Goal: Task Accomplishment & Management: Manage account settings

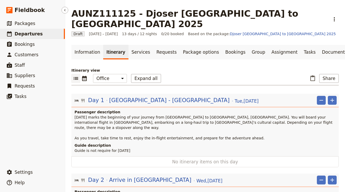
click at [34, 33] on span "Departures" at bounding box center [29, 33] width 28 height 5
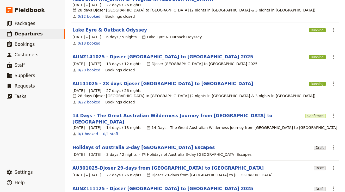
scroll to position [71, 0]
click at [130, 165] on link "AU301025-Djoser 29-days from [GEOGRAPHIC_DATA] to [GEOGRAPHIC_DATA]" at bounding box center [167, 168] width 191 height 6
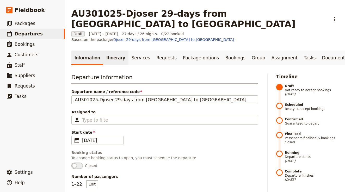
click at [106, 51] on link "Itinerary" at bounding box center [115, 58] width 25 height 15
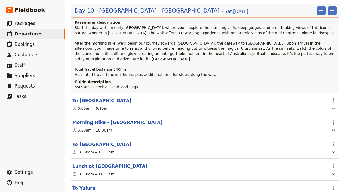
scroll to position [1189, 0]
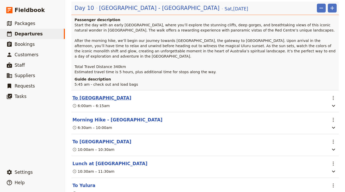
click at [114, 95] on button "To [GEOGRAPHIC_DATA]" at bounding box center [101, 98] width 59 height 6
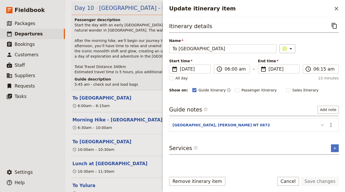
click at [324, 127] on icon "Update itinerary item" at bounding box center [322, 125] width 6 height 6
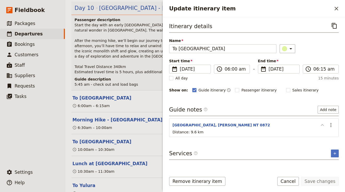
click at [324, 127] on icon "Update itinerary item" at bounding box center [322, 125] width 6 height 6
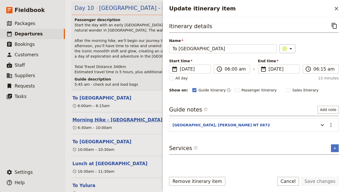
click at [114, 117] on button "Morning Hike - [GEOGRAPHIC_DATA]" at bounding box center [117, 120] width 90 height 6
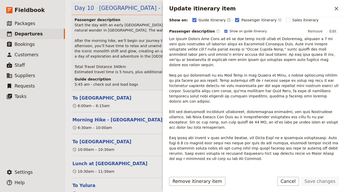
scroll to position [70, 0]
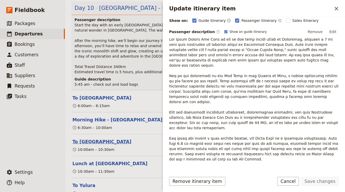
click at [104, 139] on button "To [GEOGRAPHIC_DATA]" at bounding box center [101, 142] width 59 height 6
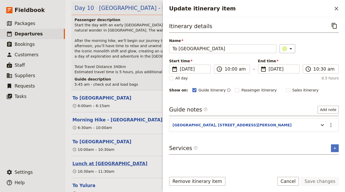
click at [124, 161] on button "Lunch at [GEOGRAPHIC_DATA]" at bounding box center [109, 164] width 75 height 6
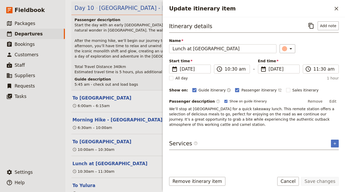
scroll to position [0, 0]
click at [183, 110] on span "We’ll stop at [GEOGRAPHIC_DATA] for a quick takeaway lunch. This remote station…" at bounding box center [252, 117] width 166 height 20
click at [334, 101] on button "Edit" at bounding box center [333, 102] width 12 height 8
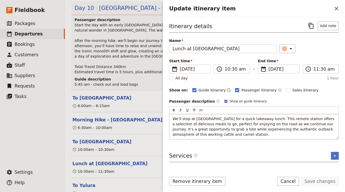
click at [183, 118] on span "We’ll stop at [GEOGRAPHIC_DATA] for a quick takeaway lunch. This remote station…" at bounding box center [254, 127] width 163 height 20
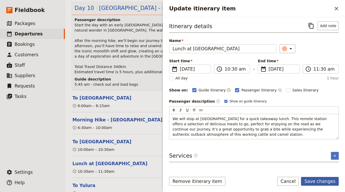
click at [321, 184] on button "Save changes" at bounding box center [320, 181] width 38 height 9
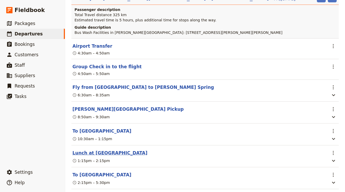
scroll to position [973, 0]
click at [86, 128] on button "To [GEOGRAPHIC_DATA]" at bounding box center [101, 131] width 59 height 6
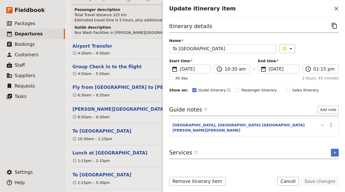
click at [324, 127] on icon "Update itinerary item" at bounding box center [322, 125] width 6 height 6
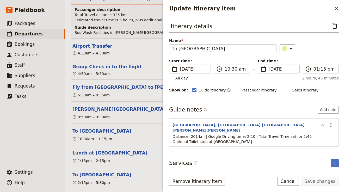
click at [324, 127] on icon "Update itinerary item" at bounding box center [322, 125] width 6 height 6
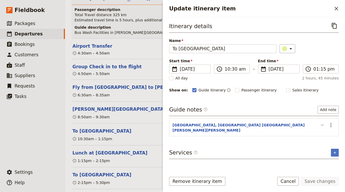
click at [324, 127] on icon "Update itinerary item" at bounding box center [322, 125] width 6 height 6
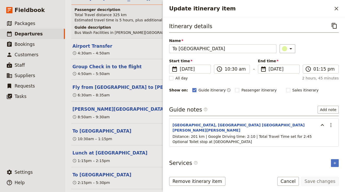
click at [92, 124] on section "To Erldunda ​ 10:30am – 1:15pm" at bounding box center [205, 135] width 268 height 22
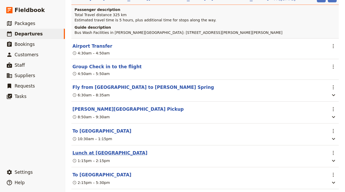
click at [95, 150] on button "Lunch at [GEOGRAPHIC_DATA]" at bounding box center [109, 153] width 75 height 6
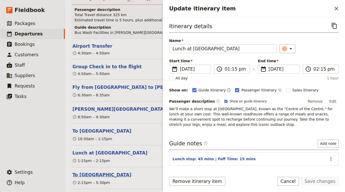
click at [110, 172] on button "To [GEOGRAPHIC_DATA]" at bounding box center [101, 175] width 59 height 6
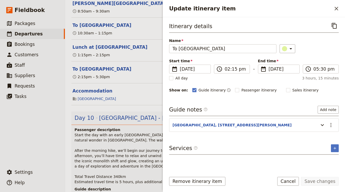
click at [116, 133] on span "Start the day with an early [GEOGRAPHIC_DATA], where you’ll explore the stunnin…" at bounding box center [206, 158] width 262 height 51
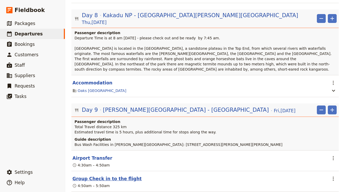
scroll to position [866, 0]
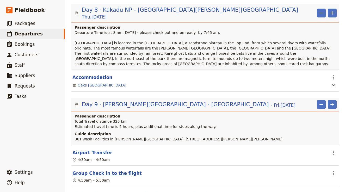
click at [116, 170] on button "Group Check in to the flight" at bounding box center [106, 173] width 69 height 6
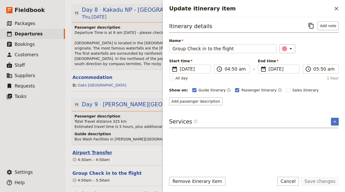
click at [94, 150] on button "Airport Transfer" at bounding box center [92, 153] width 40 height 6
click at [95, 170] on button "Group Check in to the flight" at bounding box center [106, 173] width 69 height 6
click at [142, 119] on p "Total Travel distance 325 km Estimated travel time is 5 hours, plus additional …" at bounding box center [206, 124] width 262 height 10
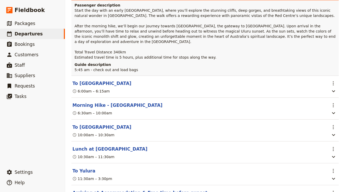
scroll to position [1229, 0]
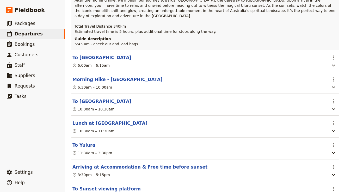
click at [78, 142] on button "To Yulura" at bounding box center [83, 145] width 23 height 6
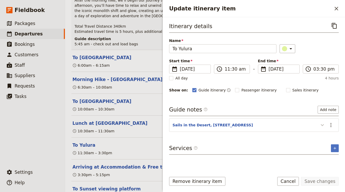
click at [319, 126] on icon "Update itinerary item" at bounding box center [322, 125] width 6 height 6
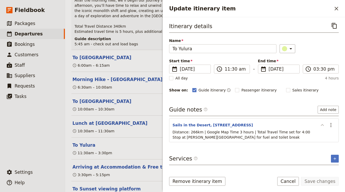
click at [319, 126] on button "Update itinerary item" at bounding box center [322, 125] width 8 height 9
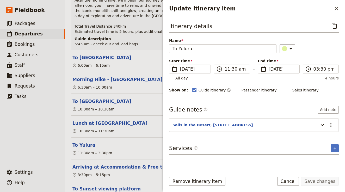
click at [151, 150] on div "11:30am – 3:30pm" at bounding box center [200, 153] width 256 height 6
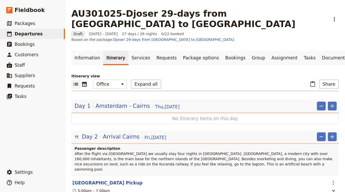
scroll to position [0, 0]
click at [123, 133] on span "Arrival Cairns" at bounding box center [121, 137] width 37 height 8
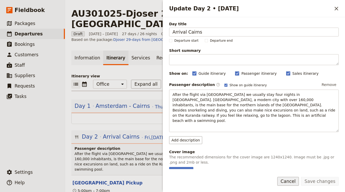
click at [285, 180] on button "Cancel" at bounding box center [288, 181] width 22 height 9
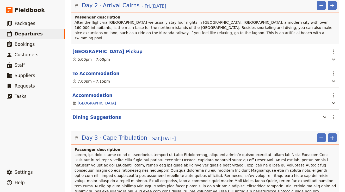
scroll to position [137, 0]
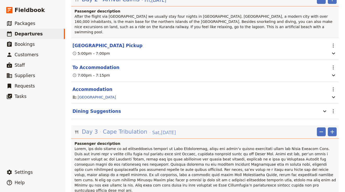
click at [123, 128] on span "Cape Tribulation" at bounding box center [125, 132] width 44 height 8
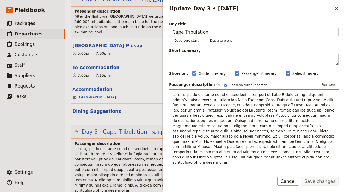
click at [209, 111] on span "Update Day 3 • 1 Nov" at bounding box center [254, 134] width 163 height 82
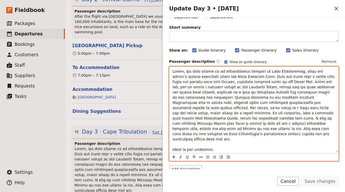
scroll to position [35, 0]
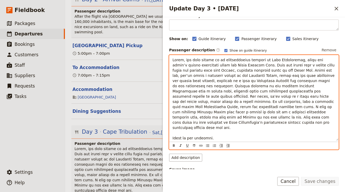
click at [126, 160] on span at bounding box center [206, 175] width 263 height 56
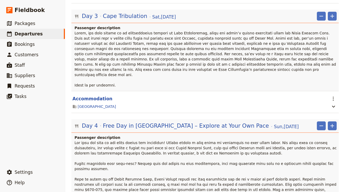
scroll to position [258, 0]
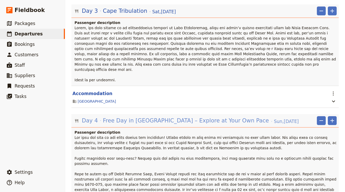
click at [142, 117] on span "Free Day in [GEOGRAPHIC_DATA] – Explore at Your Own Pace" at bounding box center [186, 121] width 166 height 8
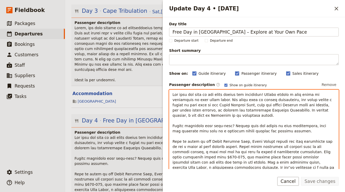
click at [207, 118] on p "Update Day 4 • 2 Nov" at bounding box center [254, 136] width 163 height 89
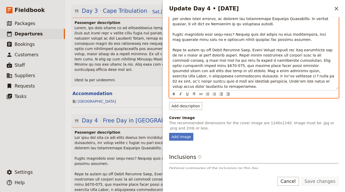
scroll to position [92, 0]
click at [119, 140] on p at bounding box center [206, 166] width 262 height 63
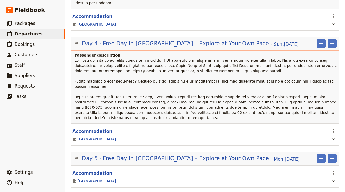
scroll to position [434, 0]
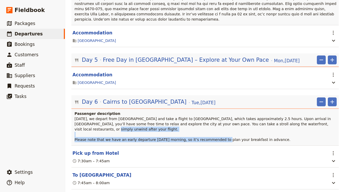
drag, startPoint x: 278, startPoint y: 102, endPoint x: 75, endPoint y: 101, distance: 203.2
click at [75, 116] on p "[DATE], we depart from [GEOGRAPHIC_DATA] and take a flight to [GEOGRAPHIC_DATA]…" at bounding box center [206, 129] width 262 height 26
copy span "Please note that we have an early departure [DATE] morning, so it’s recommended…"
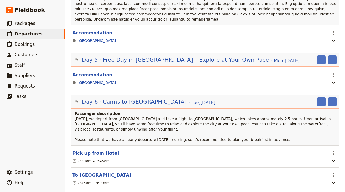
click at [78, 116] on p "[DATE], we depart from [GEOGRAPHIC_DATA] and take a flight to [GEOGRAPHIC_DATA]…" at bounding box center [206, 129] width 262 height 26
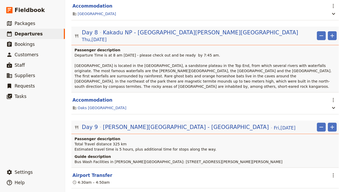
scroll to position [840, 0]
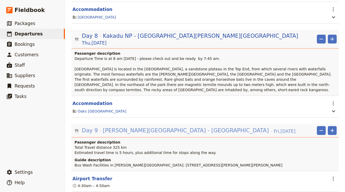
click at [138, 127] on span "[PERSON_NAME][GEOGRAPHIC_DATA] - [GEOGRAPHIC_DATA]" at bounding box center [186, 131] width 166 height 8
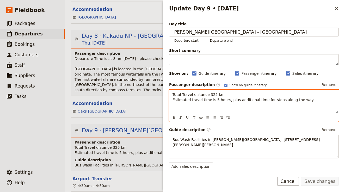
click at [192, 94] on p "Total Travel distance 325 km Estimated travel time is 5 hours, plus additional …" at bounding box center [254, 97] width 163 height 10
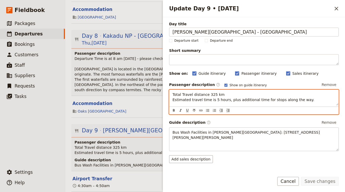
click at [134, 145] on p "Total Travel distance 325 km Estimated travel time is 5 hours, plus additional …" at bounding box center [206, 150] width 262 height 10
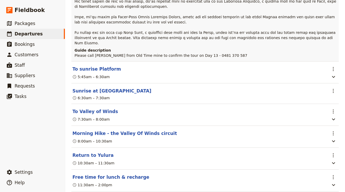
scroll to position [1729, 0]
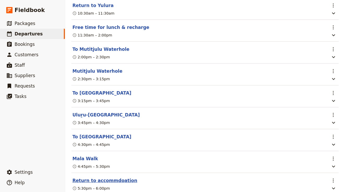
click at [118, 178] on button "Return to accommdoation" at bounding box center [104, 181] width 65 height 6
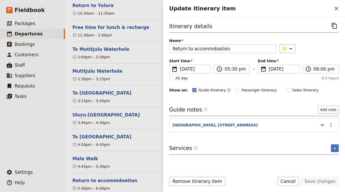
click at [149, 173] on section "Return to accommdoation ​ 5:30pm – 6:00pm" at bounding box center [205, 184] width 268 height 22
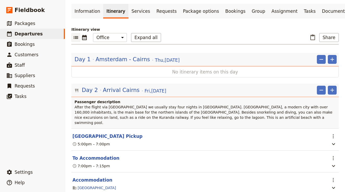
scroll to position [44, 0]
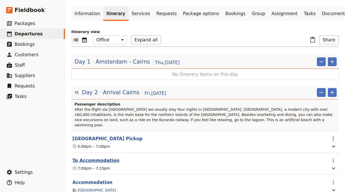
click at [101, 158] on button "To Accommodation" at bounding box center [95, 161] width 47 height 6
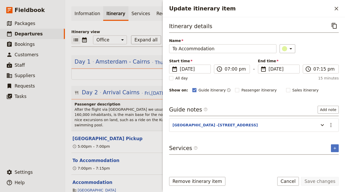
click at [144, 158] on header "To Accommodation" at bounding box center [199, 161] width 255 height 6
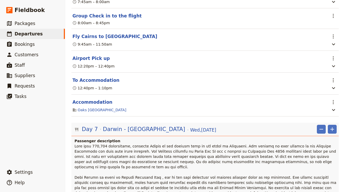
scroll to position [615, 0]
click at [144, 144] on span at bounding box center [206, 172] width 263 height 56
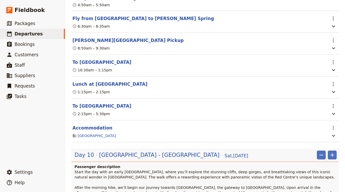
scroll to position [1041, 0]
click at [115, 103] on button "To [GEOGRAPHIC_DATA]" at bounding box center [101, 106] width 59 height 6
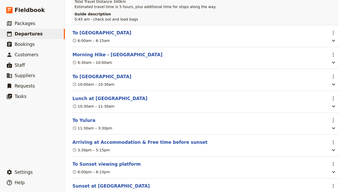
scroll to position [1300, 0]
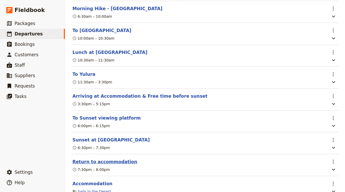
click at [107, 159] on button "Return to accommodation" at bounding box center [104, 162] width 65 height 6
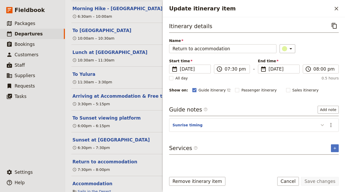
click at [323, 123] on icon "Update itinerary item" at bounding box center [322, 125] width 6 height 6
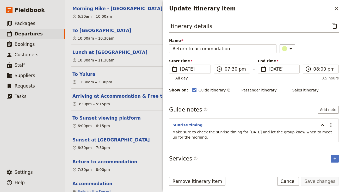
click at [98, 132] on section "Sunset at [GEOGRAPHIC_DATA] ​ 6:30pm – 7:30pm" at bounding box center [205, 143] width 268 height 22
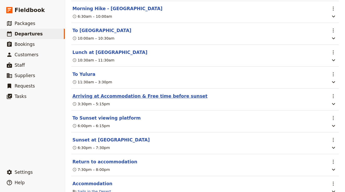
click at [139, 93] on button "Arriving at Accommodation & Free time before sunset" at bounding box center [139, 96] width 135 height 6
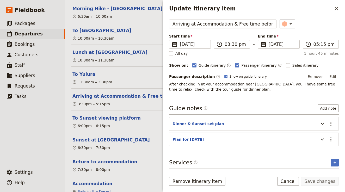
scroll to position [25, 0]
click at [250, 146] on section "Plan for [DATE] ​" at bounding box center [254, 140] width 170 height 14
click at [256, 140] on header "Plan for [DATE]" at bounding box center [245, 140] width 144 height 6
click at [322, 123] on icon "Update itinerary item" at bounding box center [322, 124] width 6 height 6
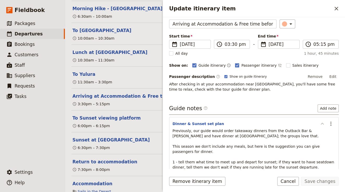
click at [322, 124] on icon "Update itinerary item" at bounding box center [322, 124] width 3 height 2
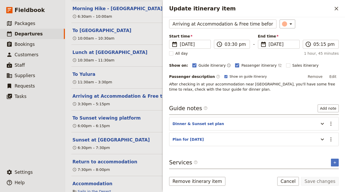
click at [86, 67] on section "To Yulura ​ 11:30am – 3:30pm" at bounding box center [205, 78] width 268 height 22
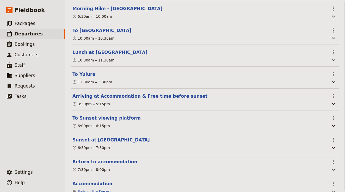
scroll to position [0, 0]
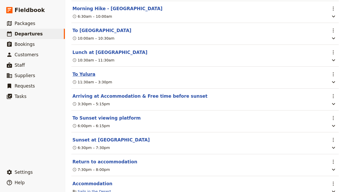
click at [86, 71] on button "To Yulura" at bounding box center [83, 74] width 23 height 6
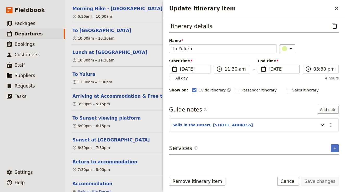
click at [122, 159] on button "Return to accommodation" at bounding box center [104, 162] width 65 height 6
click at [95, 181] on button "Accommodation" at bounding box center [92, 184] width 40 height 6
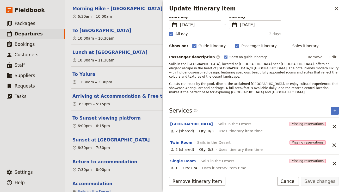
scroll to position [44, 0]
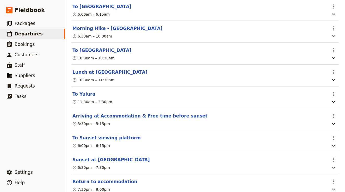
scroll to position [1280, 0]
click at [114, 135] on button "To Sunset viewing platform" at bounding box center [106, 138] width 68 height 6
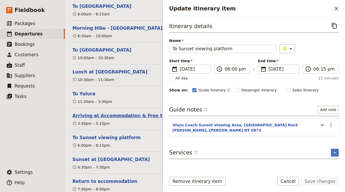
click at [120, 113] on button "Arriving at Accommodation & Free time before sunset" at bounding box center [139, 116] width 135 height 6
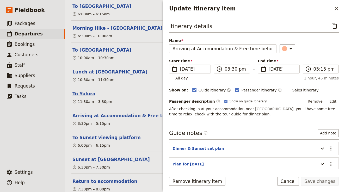
click at [87, 91] on button "To Yulura" at bounding box center [83, 94] width 23 height 6
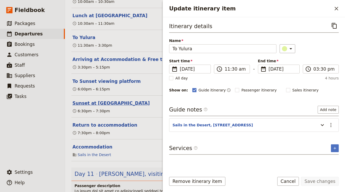
scroll to position [1340, 0]
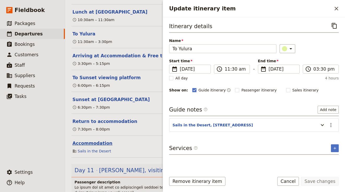
click at [95, 140] on button "Accommodation" at bounding box center [92, 143] width 40 height 6
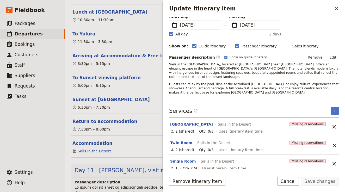
scroll to position [44, 0]
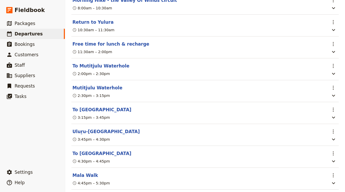
scroll to position [1713, 0]
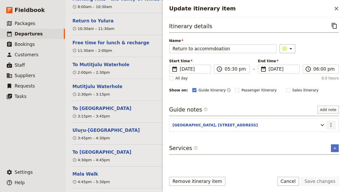
click at [333, 126] on icon "Actions" at bounding box center [331, 125] width 6 height 6
click at [322, 135] on span "Edit note" at bounding box center [316, 136] width 16 height 5
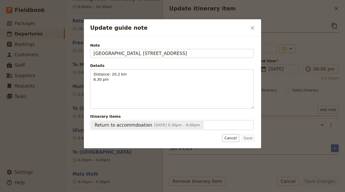
drag, startPoint x: 209, startPoint y: 55, endPoint x: 82, endPoint y: 51, distance: 127.6
click at [82, 192] on div "Update guide note ​ Note Outback [GEOGRAPHIC_DATA], [STREET_ADDRESS] Details Di…" at bounding box center [172, 192] width 345 height 0
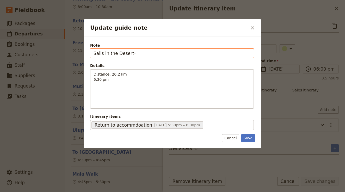
paste input "[STREET_ADDRESS][PERSON_NAME]"
type input "Sails in the Desert- [STREET_ADDRESS][PERSON_NAME]"
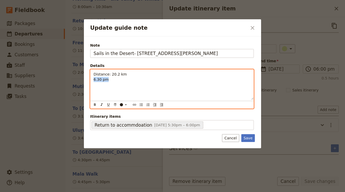
drag, startPoint x: 107, startPoint y: 79, endPoint x: 63, endPoint y: 78, distance: 44.6
click at [63, 192] on div "Update guide note ​ Note Sails in the Desert- [STREET_ADDRESS] Details Distance…" at bounding box center [172, 192] width 345 height 0
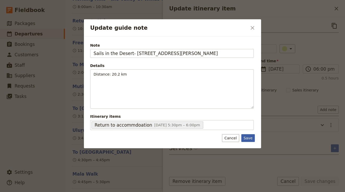
click at [250, 138] on button "Save" at bounding box center [248, 138] width 14 height 8
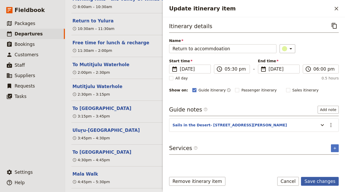
click at [319, 183] on button "Save changes" at bounding box center [320, 181] width 38 height 9
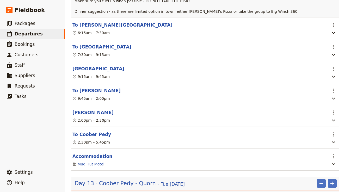
scroll to position [2086, 0]
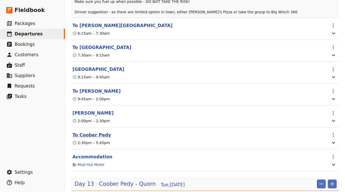
click at [100, 132] on button "To Coober Pedy" at bounding box center [91, 135] width 39 height 6
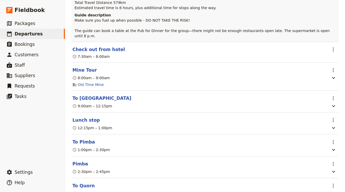
scroll to position [2341, 0]
click at [84, 183] on button "To Quorn" at bounding box center [83, 186] width 22 height 6
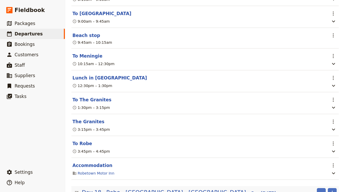
scroll to position [3930, 0]
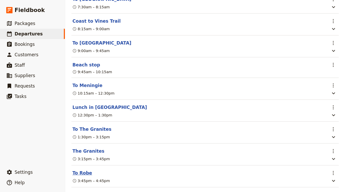
click at [81, 170] on button "To Robe" at bounding box center [82, 173] width 20 height 6
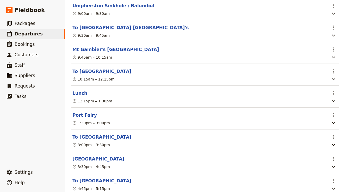
scroll to position [4293, 0]
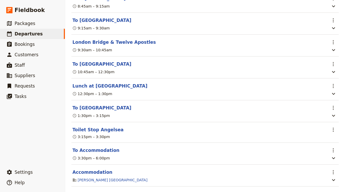
scroll to position [4758, 0]
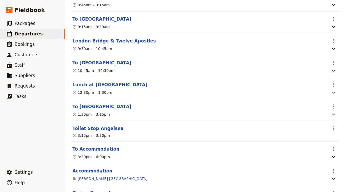
click at [90, 164] on section "Accommodation ​ [PERSON_NAME] [GEOGRAPHIC_DATA]" at bounding box center [205, 175] width 268 height 22
click at [91, 168] on button "Accommodation" at bounding box center [92, 171] width 40 height 6
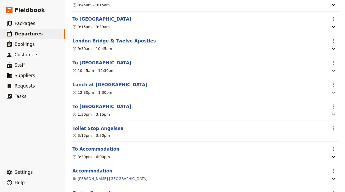
click at [106, 146] on button "To Accommodation" at bounding box center [95, 149] width 47 height 6
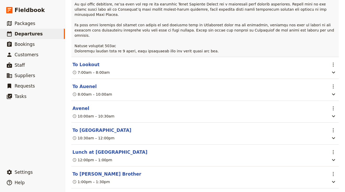
scroll to position [5368, 0]
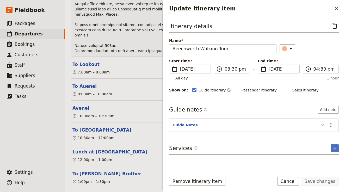
click at [324, 124] on icon "Update itinerary item" at bounding box center [322, 125] width 6 height 6
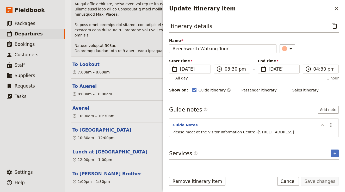
click at [324, 125] on icon "Update itinerary item" at bounding box center [322, 125] width 6 height 6
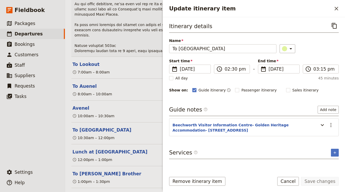
scroll to position [0, 0]
click at [338, 121] on section "Beechworth Visitor Information Centre- Golden Heritage Accommodation- [STREET_A…" at bounding box center [254, 127] width 170 height 18
click at [333, 123] on icon "Actions" at bounding box center [331, 125] width 6 height 6
click at [323, 136] on span "Edit note" at bounding box center [316, 136] width 16 height 5
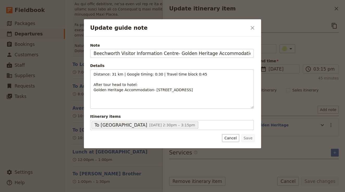
scroll to position [0, 68]
drag, startPoint x: 251, startPoint y: 53, endPoint x: 107, endPoint y: 53, distance: 144.0
click at [107, 53] on input "Beechworth Visitor Information Centre- Golden Heritage Accommodation- [STREET_A…" at bounding box center [172, 53] width 164 height 9
type input "Beechworth Visitor Information Centre- [STREET_ADDRESS]"
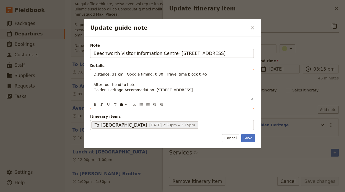
drag, startPoint x: 225, startPoint y: 91, endPoint x: 68, endPoint y: 88, distance: 156.8
click at [68, 192] on div "Update guide note ​ Note Beechworth Visitor Information Centre- [STREET_ADDRESS…" at bounding box center [172, 192] width 345 height 0
copy span "Golden Heritage Accommodation- [STREET_ADDRESS]"
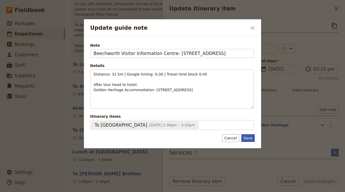
click at [255, 136] on div "Note Beechworth Visitor Information Centre- [STREET_ADDRESS] Details Distance: …" at bounding box center [172, 93] width 177 height 112
click at [253, 136] on button "Save" at bounding box center [248, 138] width 14 height 8
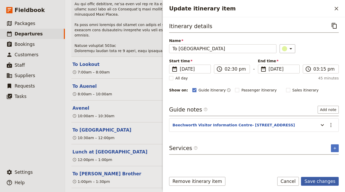
click at [327, 183] on button "Save changes" at bounding box center [320, 181] width 38 height 9
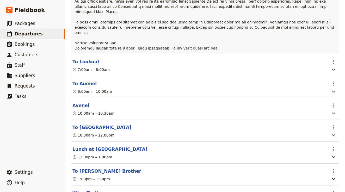
scroll to position [5370, 0]
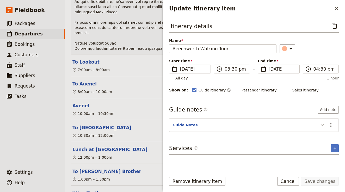
click at [324, 124] on icon "Update itinerary item" at bounding box center [322, 125] width 6 height 6
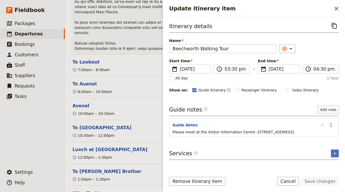
click at [326, 124] on icon "Update itinerary item" at bounding box center [322, 125] width 6 height 6
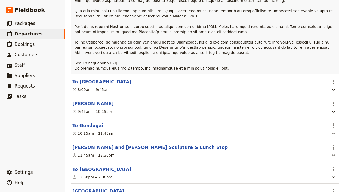
scroll to position [5700, 0]
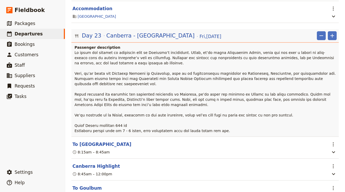
scroll to position [5971, 0]
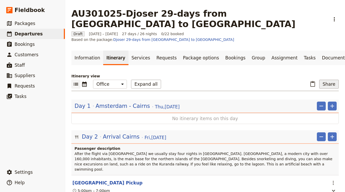
scroll to position [0, 0]
click at [329, 80] on button "Share" at bounding box center [329, 84] width 20 height 9
click at [319, 51] on link "Documents" at bounding box center [335, 58] width 32 height 15
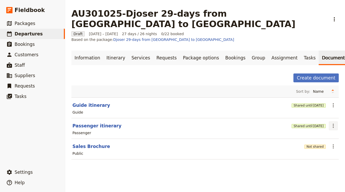
click at [334, 123] on icon "Actions" at bounding box center [333, 126] width 6 height 6
click at [332, 102] on icon "Actions" at bounding box center [333, 105] width 6 height 6
click at [321, 102] on span "Share" at bounding box center [319, 100] width 32 height 5
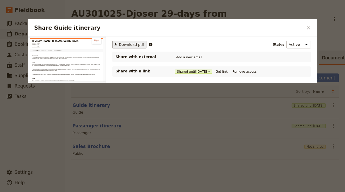
click at [131, 41] on button "​ Download pdf" at bounding box center [129, 45] width 34 height 8
click at [307, 29] on icon "Close dialog" at bounding box center [309, 28] width 6 height 6
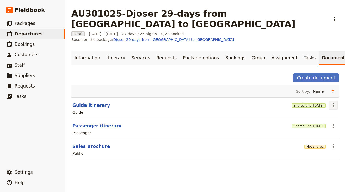
click at [330, 101] on button "​" at bounding box center [333, 105] width 9 height 9
click at [320, 98] on span "Share" at bounding box center [319, 100] width 32 height 5
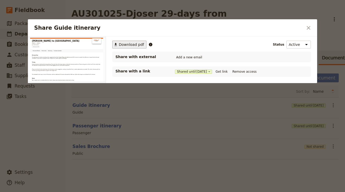
click at [133, 44] on span "Download pdf" at bounding box center [131, 44] width 25 height 5
click at [313, 24] on div "Share Guide itinerary ​" at bounding box center [172, 27] width 289 height 17
click at [311, 26] on icon "Close dialog" at bounding box center [309, 28] width 6 height 6
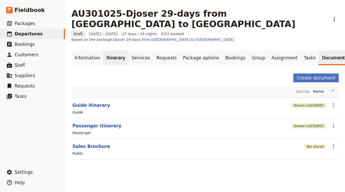
click at [117, 51] on link "Itinerary" at bounding box center [115, 58] width 25 height 15
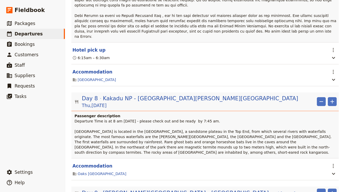
scroll to position [873, 0]
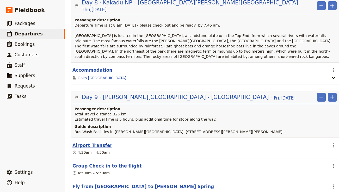
click at [98, 142] on button "Airport Transfer" at bounding box center [92, 145] width 40 height 6
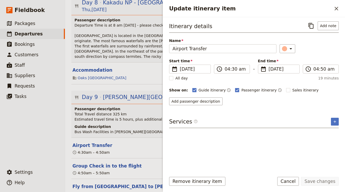
click at [144, 149] on div "4:30am – 4:50am" at bounding box center [205, 152] width 267 height 6
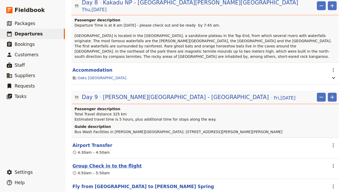
click at [120, 163] on button "Group Check in to the flight" at bounding box center [106, 166] width 69 height 6
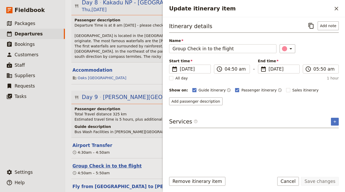
click at [124, 163] on button "Group Check in to the flight" at bounding box center [106, 166] width 69 height 6
click at [120, 184] on button "Fly from [GEOGRAPHIC_DATA] to [PERSON_NAME] Spring" at bounding box center [143, 187] width 142 height 6
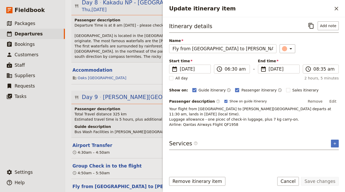
click at [233, 117] on p "Your flight from [GEOGRAPHIC_DATA] to [PERSON_NAME][GEOGRAPHIC_DATA] departs at…" at bounding box center [254, 116] width 170 height 21
click at [261, 113] on span "Your flight from [GEOGRAPHIC_DATA] to [PERSON_NAME][GEOGRAPHIC_DATA] departs at…" at bounding box center [250, 117] width 163 height 20
drag, startPoint x: 262, startPoint y: 109, endPoint x: 255, endPoint y: 108, distance: 7.8
click at [255, 109] on span "Your flight from [GEOGRAPHIC_DATA] to [PERSON_NAME][GEOGRAPHIC_DATA] departs at…" at bounding box center [250, 117] width 163 height 20
click at [255, 108] on span "Your flight from [GEOGRAPHIC_DATA] to [PERSON_NAME][GEOGRAPHIC_DATA] departs at…" at bounding box center [250, 117] width 163 height 20
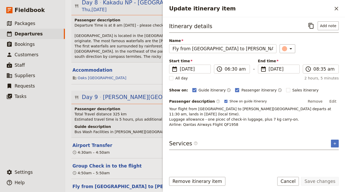
drag, startPoint x: 344, startPoint y: 143, endPoint x: 303, endPoint y: 134, distance: 41.8
click at [303, 134] on div "Itinerary details ​ Add note Name Fly from [GEOGRAPHIC_DATA] to [PERSON_NAME] S…" at bounding box center [254, 94] width 170 height 147
click at [335, 102] on button "Edit" at bounding box center [333, 102] width 12 height 8
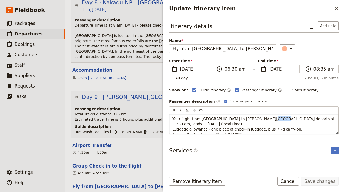
drag, startPoint x: 267, startPoint y: 118, endPoint x: 258, endPoint y: 119, distance: 9.0
click at [258, 119] on span "Your flight from [GEOGRAPHIC_DATA] to [PERSON_NAME][GEOGRAPHIC_DATA] departs at…" at bounding box center [254, 127] width 163 height 20
drag, startPoint x: 295, startPoint y: 118, endPoint x: 287, endPoint y: 118, distance: 7.6
click at [287, 118] on span "Your flight from [GEOGRAPHIC_DATA] to [PERSON_NAME][GEOGRAPHIC_DATA] departs at…" at bounding box center [254, 127] width 163 height 20
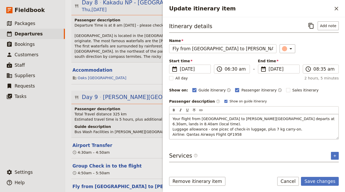
click at [225, 123] on span "Your flight from [GEOGRAPHIC_DATA] to [PERSON_NAME][GEOGRAPHIC_DATA] departs at…" at bounding box center [254, 127] width 163 height 20
click at [220, 126] on p "Your flight from [GEOGRAPHIC_DATA] to [PERSON_NAME][GEOGRAPHIC_DATA] departs at…" at bounding box center [254, 126] width 163 height 21
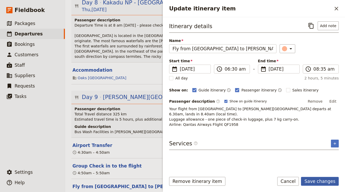
click at [318, 181] on button "Save changes" at bounding box center [320, 181] width 38 height 9
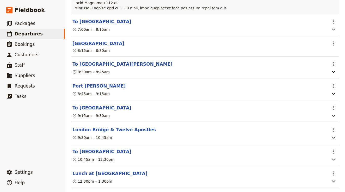
scroll to position [4693, 0]
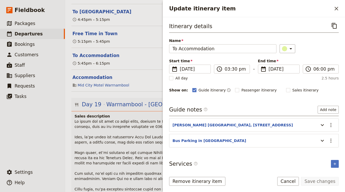
scroll to position [4462, 0]
click at [127, 119] on span at bounding box center [205, 168] width 261 height 98
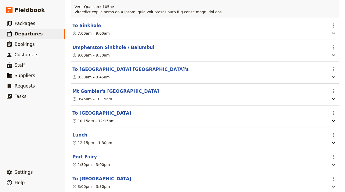
scroll to position [4296, 0]
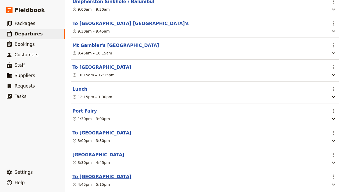
click at [98, 174] on button "To [GEOGRAPHIC_DATA]" at bounding box center [101, 177] width 59 height 6
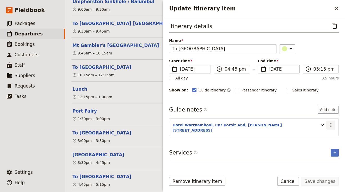
click at [331, 124] on icon "Actions" at bounding box center [331, 125] width 6 height 6
click at [322, 136] on span "Edit note" at bounding box center [316, 136] width 16 height 5
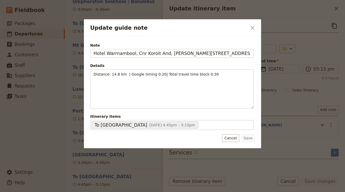
drag, startPoint x: 240, startPoint y: 51, endPoint x: 66, endPoint y: 51, distance: 173.9
click at [66, 192] on div "Update guide note ​ Note Hotel [GEOGRAPHIC_DATA][PERSON_NAME] 3280 Details Dist…" at bounding box center [172, 192] width 345 height 0
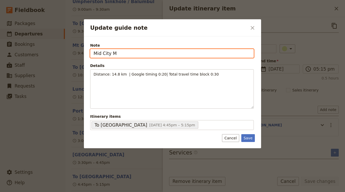
drag, startPoint x: 147, startPoint y: 55, endPoint x: 44, endPoint y: 54, distance: 102.5
click at [44, 192] on div "Update guide note ​ Note Mid City M Details Distance: 14.8 km | Google timing 0…" at bounding box center [172, 192] width 345 height 0
paste input "otel - [STREET_ADDRESS]"
type input "Mid City Motel - [STREET_ADDRESS]"
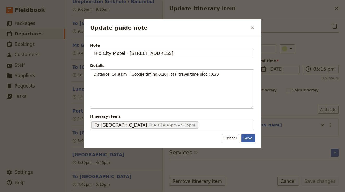
click at [246, 137] on button "Save" at bounding box center [248, 138] width 14 height 8
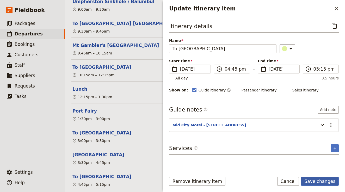
click at [321, 179] on button "Save changes" at bounding box center [320, 181] width 38 height 9
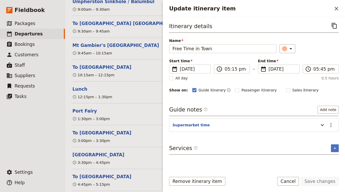
click at [234, 126] on header "Supermarket time" at bounding box center [245, 126] width 144 height 6
click at [330, 124] on icon "Actions" at bounding box center [331, 125] width 6 height 6
click at [323, 135] on span "Edit note" at bounding box center [316, 136] width 16 height 5
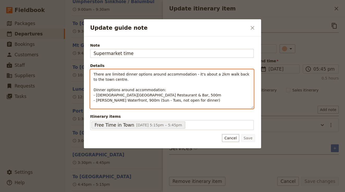
click at [214, 74] on span "There are limited dinner options around accommodation - it's about a 2km walk b…" at bounding box center [172, 87] width 157 height 30
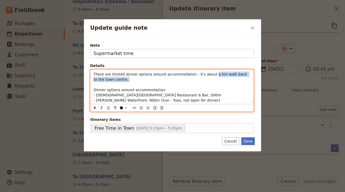
drag, startPoint x: 211, startPoint y: 80, endPoint x: 209, endPoint y: 72, distance: 7.7
click at [209, 72] on p "There are limited dinner options around accommodation - it's about a km walk ba…" at bounding box center [172, 87] width 157 height 31
click at [170, 93] on p "There are limited dinner options around accommodation - it's about a km walk ba…" at bounding box center [172, 87] width 157 height 31
drag, startPoint x: 194, startPoint y: 78, endPoint x: 211, endPoint y: 74, distance: 18.0
click at [211, 74] on p "There are limited dinner options around accommodation - it's about a km walk ba…" at bounding box center [172, 87] width 157 height 31
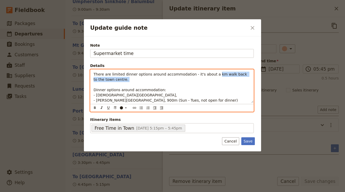
click at [234, 78] on p "There are limited dinner options around accommodation - it's about a km walk ba…" at bounding box center [172, 87] width 157 height 31
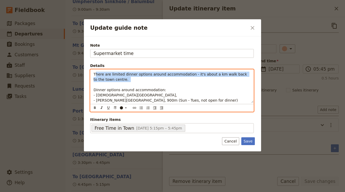
drag, startPoint x: 161, startPoint y: 82, endPoint x: 96, endPoint y: 73, distance: 65.2
click at [96, 73] on p "There are limited dinner options around accommodation - it's about a km walk ba…" at bounding box center [172, 87] width 157 height 31
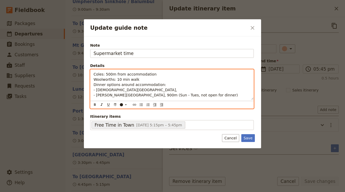
click at [141, 81] on p "Coles: 500m from accommodation [GEOGRAPHIC_DATA]: 10 min walk Dinner options ar…" at bounding box center [172, 85] width 157 height 26
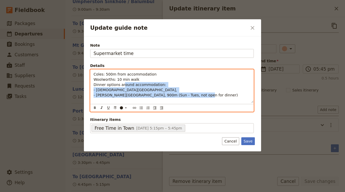
drag, startPoint x: 199, startPoint y: 99, endPoint x: 120, endPoint y: 91, distance: 78.9
click at [120, 91] on p "Coles: 500m from accommodation [GEOGRAPHIC_DATA]: 10 min walk Dinner options ar…" at bounding box center [172, 85] width 157 height 26
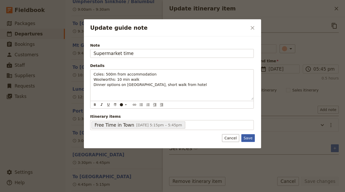
click at [251, 138] on button "Save" at bounding box center [248, 138] width 14 height 8
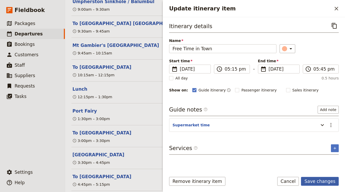
click at [314, 181] on button "Save changes" at bounding box center [320, 181] width 38 height 9
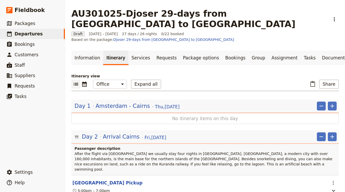
scroll to position [2, 0]
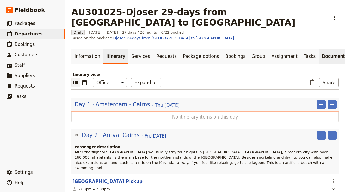
click at [319, 49] on link "Documents" at bounding box center [335, 56] width 32 height 15
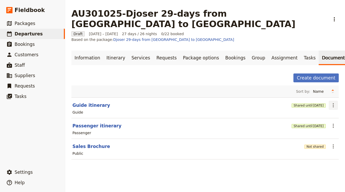
click at [331, 102] on icon "Actions" at bounding box center [333, 105] width 6 height 6
click at [321, 101] on span "Share" at bounding box center [319, 100] width 32 height 5
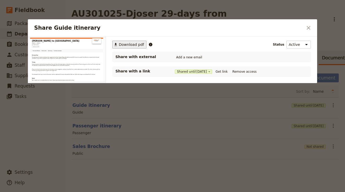
click at [126, 43] on span "Download pdf" at bounding box center [131, 44] width 25 height 5
click at [311, 26] on icon "Close dialog" at bounding box center [309, 28] width 6 height 6
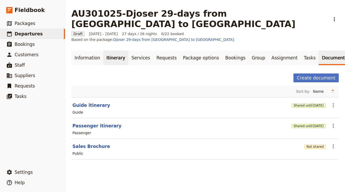
click at [117, 51] on link "Itinerary" at bounding box center [115, 58] width 25 height 15
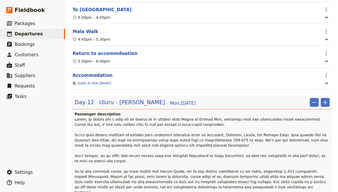
scroll to position [1864, 0]
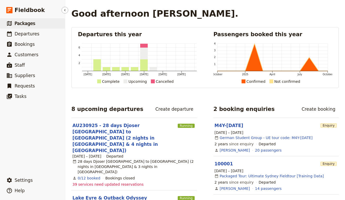
click at [40, 24] on link "​ Packages" at bounding box center [32, 23] width 65 height 10
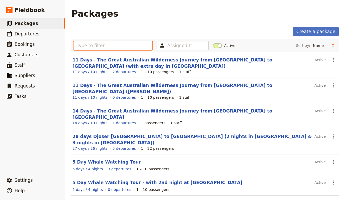
click at [118, 46] on input "text" at bounding box center [113, 45] width 79 height 9
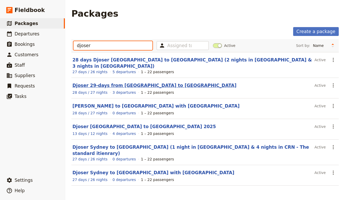
type input "djoser"
click at [130, 83] on link "Djoser 29-days from [GEOGRAPHIC_DATA] to [GEOGRAPHIC_DATA]" at bounding box center [154, 85] width 164 height 5
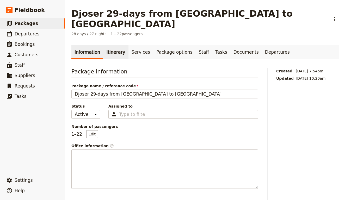
click at [116, 45] on link "Itinerary" at bounding box center [115, 52] width 25 height 15
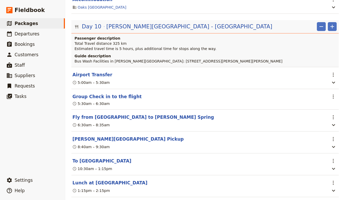
scroll to position [1080, 0]
click at [86, 158] on button "To [GEOGRAPHIC_DATA]" at bounding box center [101, 161] width 59 height 6
select select "10"
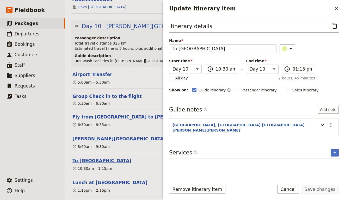
click at [86, 158] on button "To [GEOGRAPHIC_DATA]" at bounding box center [101, 161] width 59 height 6
select select "10"
click at [90, 180] on button "Lunch at [GEOGRAPHIC_DATA]" at bounding box center [109, 183] width 75 height 6
select select "10"
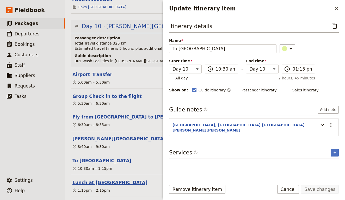
select select "10"
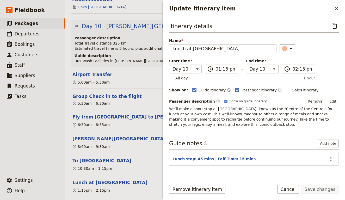
click at [214, 126] on p "We’ll make a short stop at [GEOGRAPHIC_DATA], known as the “Centre of the Centr…" at bounding box center [254, 116] width 170 height 21
click at [141, 53] on h4 "Guide description" at bounding box center [206, 55] width 262 height 5
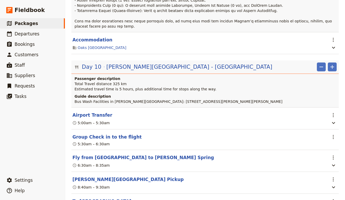
scroll to position [1038, 0]
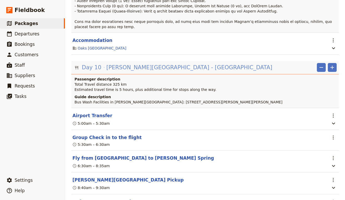
click at [144, 64] on span "[PERSON_NAME][GEOGRAPHIC_DATA] - [GEOGRAPHIC_DATA]" at bounding box center [189, 68] width 166 height 8
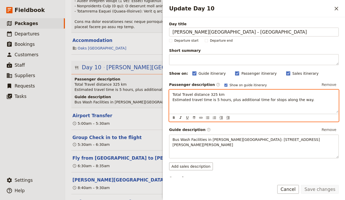
click at [187, 96] on p "Total Travel distance 325 km Estimated travel time is 5 hours, plus additional …" at bounding box center [254, 97] width 163 height 10
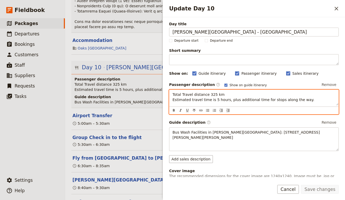
scroll to position [0, 0]
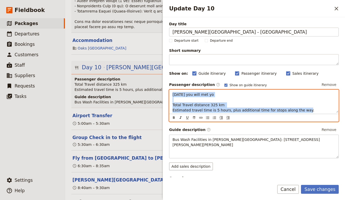
click at [194, 96] on span "Today you will met yo Total Travel distance 325 km Estimated travel time is 5 h…" at bounding box center [244, 103] width 142 height 20
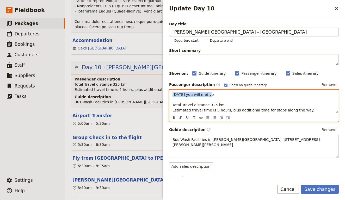
drag, startPoint x: 215, startPoint y: 96, endPoint x: 169, endPoint y: 94, distance: 46.0
click at [169, 94] on div "Today you will met yo Total Travel distance 325 km Estimated travel time is 5 h…" at bounding box center [254, 106] width 170 height 32
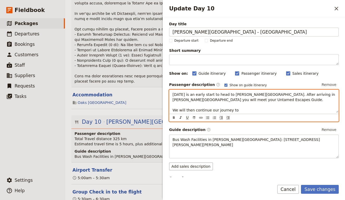
scroll to position [1038, 0]
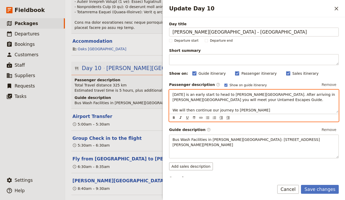
click at [221, 98] on p "Today is an early start to head to Alice Springs. After arriving in Alice Sprin…" at bounding box center [254, 110] width 163 height 37
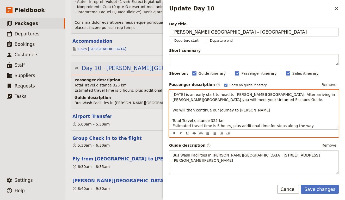
click at [258, 109] on p "Today is an early start to head to Alice Springs. After arriving in Alice Sprin…" at bounding box center [254, 110] width 163 height 37
click at [325, 94] on span "Today is an early start to head to Alice Springs. After arriving in Alice Sprin…" at bounding box center [255, 97] width 164 height 9
click at [315, 93] on span "Today is an early start to head to Alice Springs. After arriving in Alice Sprin…" at bounding box center [255, 97] width 164 height 9
click at [312, 110] on p "Today is an early start to head to Alice Springs. After arriving in Alice Sprin…" at bounding box center [254, 110] width 163 height 37
click at [258, 111] on p "Today is an early start to head to Alice Springs. After arriving in Alice Sprin…" at bounding box center [254, 110] width 163 height 37
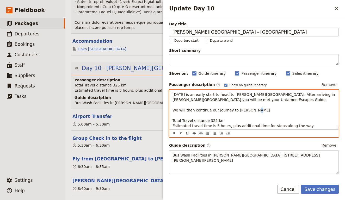
click at [256, 111] on p "Today is an early start to head to Alice Springs. After arriving in Alice Sprin…" at bounding box center [254, 110] width 163 height 37
drag, startPoint x: 256, startPoint y: 111, endPoint x: 230, endPoint y: 110, distance: 26.3
click at [230, 110] on p "Today is an early start to head to Alice Springs. After arriving in Alice Sprin…" at bounding box center [254, 110] width 163 height 37
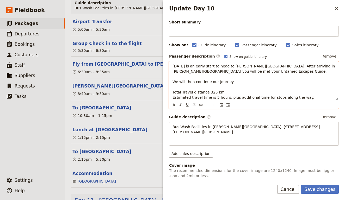
scroll to position [1133, 0]
click at [179, 69] on p "Today is an early start to head to Alice Springs. After arriving in Alice Sprin…" at bounding box center [254, 82] width 163 height 37
click at [261, 75] on p "Today is an early start to head to Alice Springs. After arriving in Alice Sprin…" at bounding box center [254, 82] width 163 height 37
click at [262, 81] on p "Today is an early start to head to Alice Springs. After arriving in Alice Sprin…" at bounding box center [254, 82] width 163 height 37
click at [294, 66] on span "Today is an early start to head to Alice Springs. After arriving in Alice Sprin…" at bounding box center [255, 68] width 164 height 9
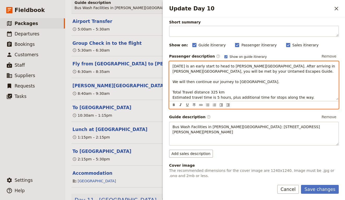
click at [298, 79] on p "Today is an early start to head to Alice Springs. After arriving in Alice Sprin…" at bounding box center [254, 82] width 163 height 37
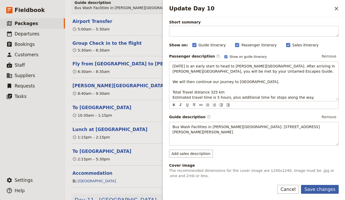
click at [312, 192] on button "Save changes" at bounding box center [320, 189] width 38 height 9
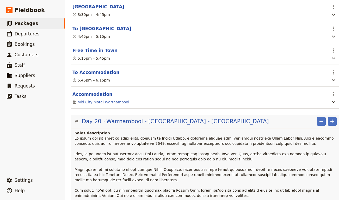
scroll to position [4613, 0]
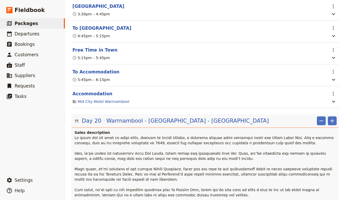
select select "20"
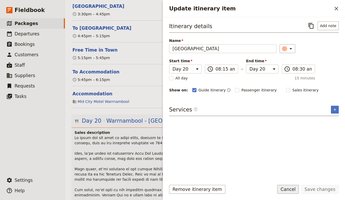
click at [291, 188] on button "Cancel" at bounding box center [288, 189] width 22 height 9
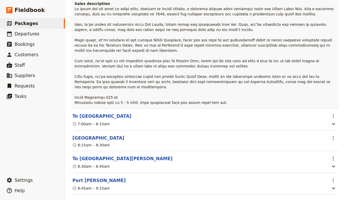
scroll to position [4743, 0]
click at [92, 155] on button "To [GEOGRAPHIC_DATA][PERSON_NAME]" at bounding box center [122, 158] width 100 height 6
select select "20"
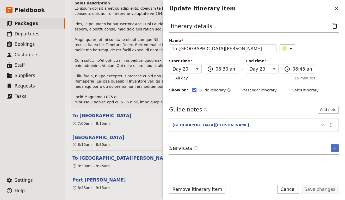
click at [321, 125] on icon "Update itinerary item" at bounding box center [322, 125] width 6 height 6
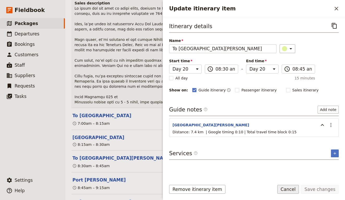
click at [293, 187] on button "Cancel" at bounding box center [288, 189] width 22 height 9
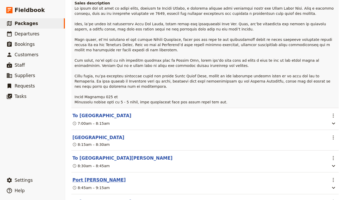
click at [92, 177] on button "Port [PERSON_NAME]" at bounding box center [98, 180] width 53 height 6
select select "20"
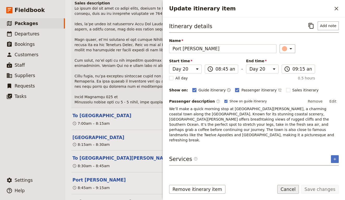
click at [288, 189] on button "Cancel" at bounding box center [288, 189] width 22 height 9
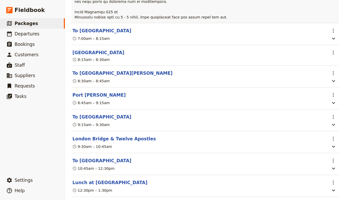
scroll to position [4864, 0]
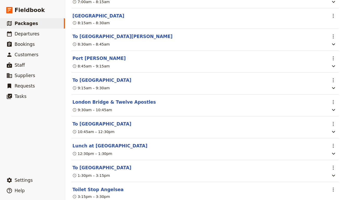
select select "20"
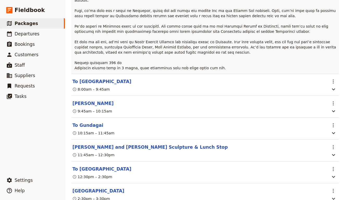
scroll to position [5856, 0]
select select "23"
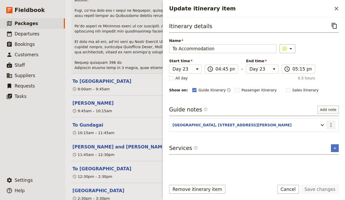
click at [335, 126] on button "​" at bounding box center [331, 125] width 9 height 9
click at [324, 136] on span "Edit note" at bounding box center [316, 136] width 16 height 5
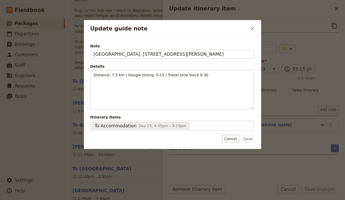
drag, startPoint x: 239, startPoint y: 54, endPoint x: 76, endPoint y: 45, distance: 164.0
click at [76, 200] on div "Update guide note ​ Note Mantra MacArthur Canberra, 219 Northbourne Ave, Turner…" at bounding box center [172, 200] width 345 height 0
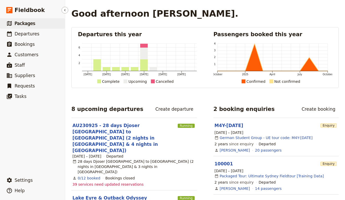
click at [39, 22] on link "​ Packages" at bounding box center [32, 23] width 65 height 10
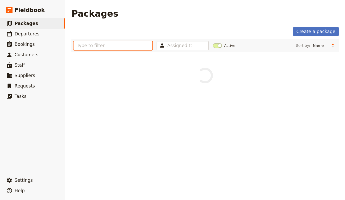
click at [135, 45] on input "text" at bounding box center [113, 45] width 79 height 9
type input "djoser"
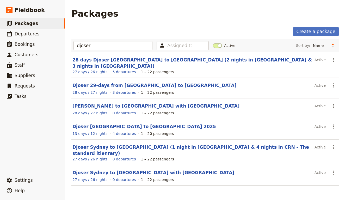
click at [122, 61] on link "28 days Djoser [GEOGRAPHIC_DATA] to [GEOGRAPHIC_DATA] (2 nights in [GEOGRAPHIC_…" at bounding box center [192, 62] width 240 height 11
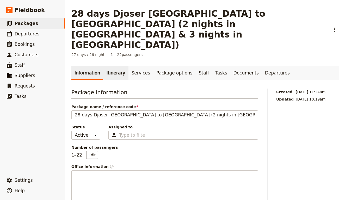
click at [110, 66] on link "Itinerary" at bounding box center [115, 73] width 25 height 15
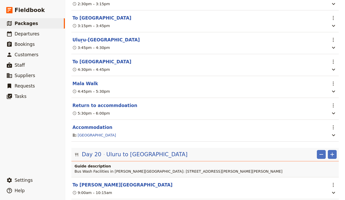
scroll to position [5933, 0]
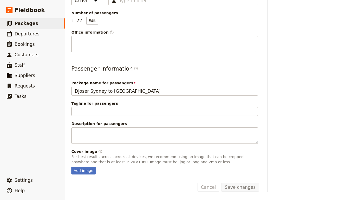
scroll to position [113, 0]
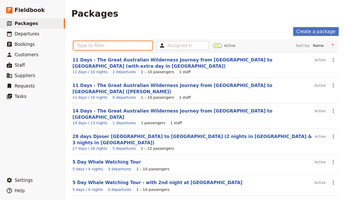
click at [110, 46] on input "text" at bounding box center [113, 45] width 79 height 9
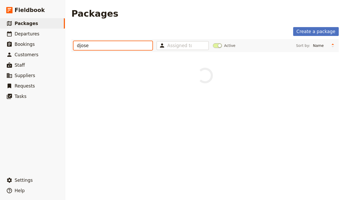
type input "djoser"
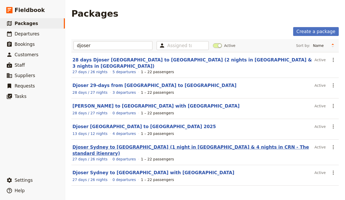
click at [107, 145] on link "Djoser Sydney to Cairns (1 night in Darwin & 4 nights in CRN - The standard iti…" at bounding box center [190, 150] width 237 height 11
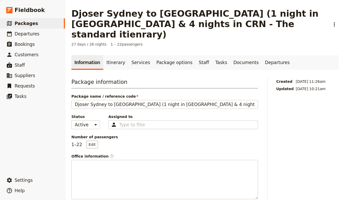
scroll to position [10, 0]
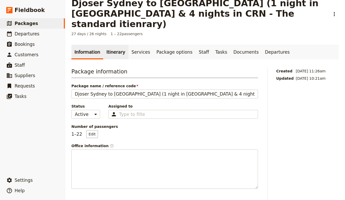
click at [110, 45] on link "Itinerary" at bounding box center [115, 52] width 25 height 15
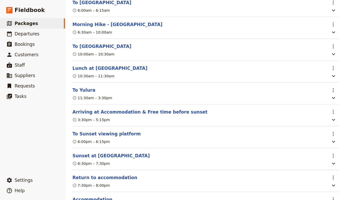
scroll to position [5390, 0]
